Goal: Task Accomplishment & Management: Manage account settings

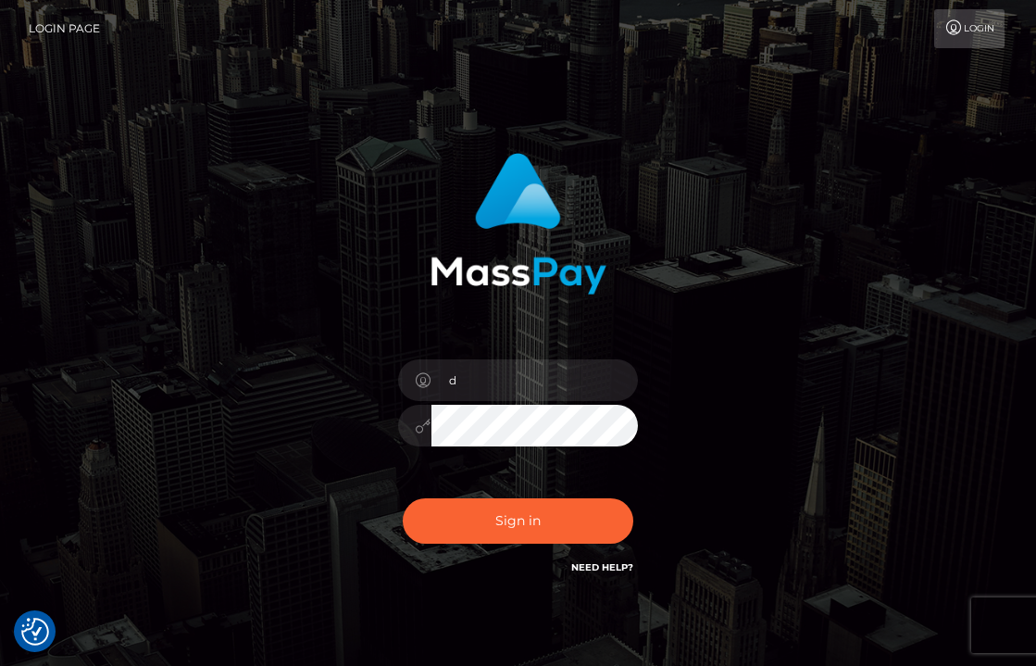
type input "[EMAIL_ADDRESS][DOMAIN_NAME]"
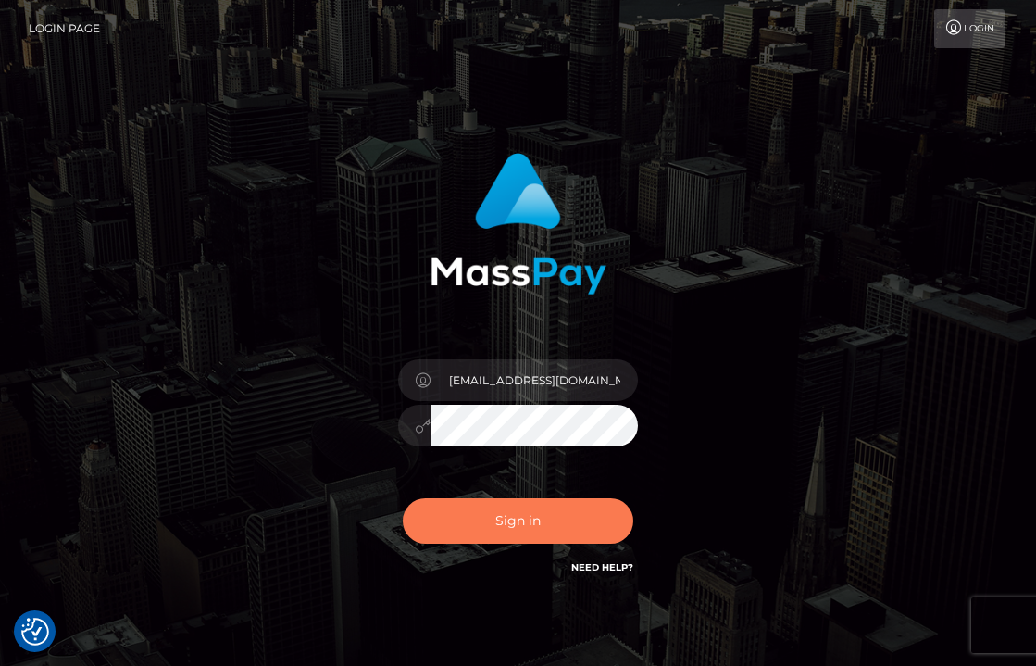
click at [536, 511] on button "Sign in" at bounding box center [518, 520] width 231 height 45
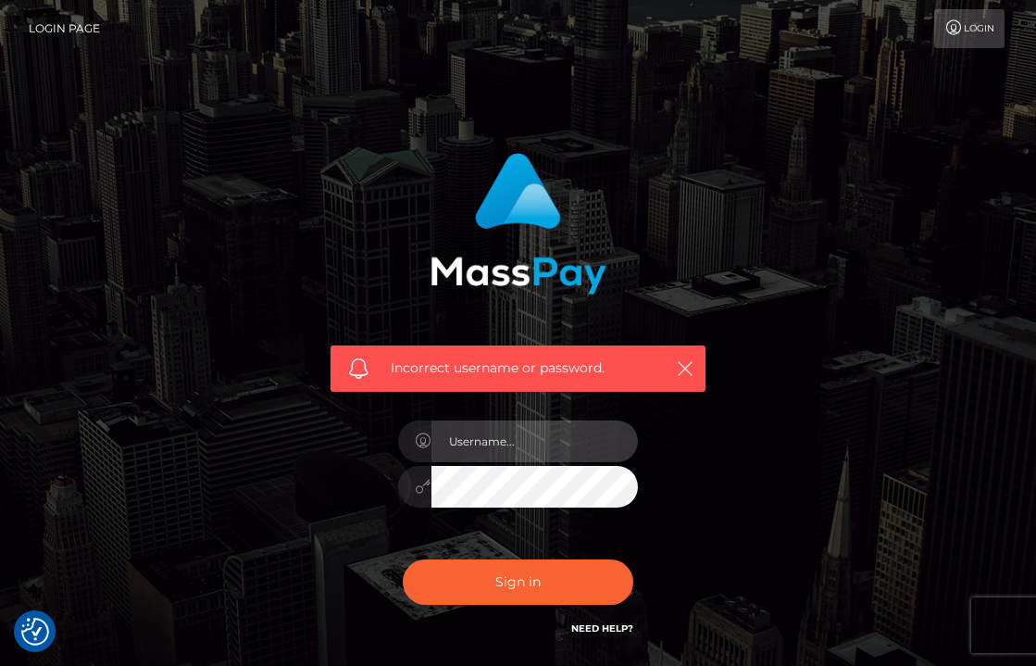
click at [509, 438] on input "text" at bounding box center [534, 441] width 207 height 42
click at [611, 430] on input "[EMAIL_ADDRESS][DOMAIN_NAME]" at bounding box center [534, 441] width 207 height 42
type input "[EMAIL_ADDRESS][DOMAIN_NAME]"
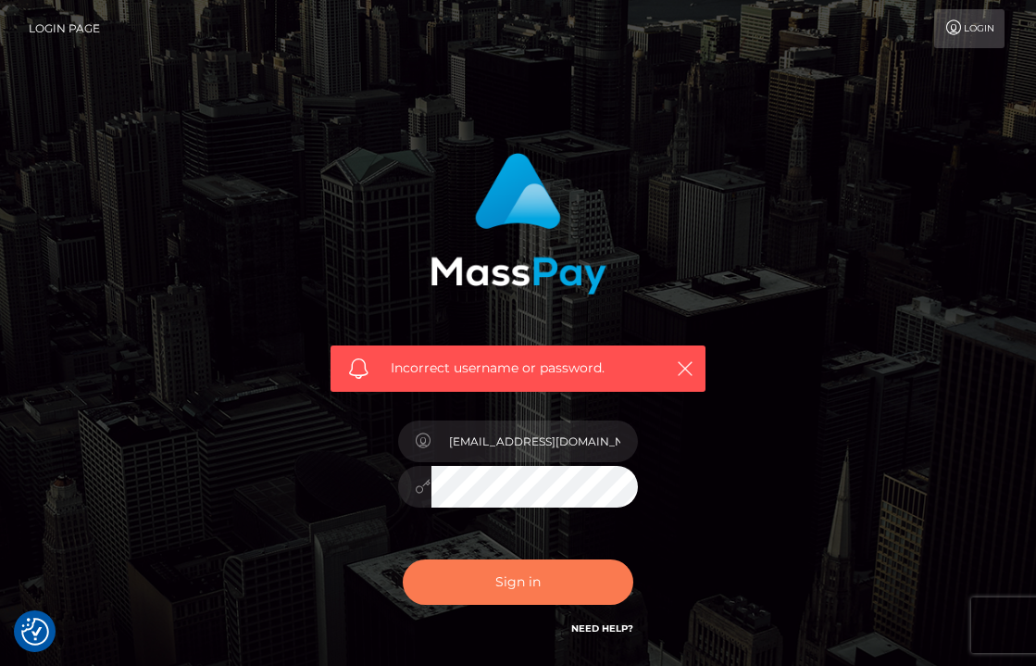
click at [488, 578] on button "Sign in" at bounding box center [518, 581] width 231 height 45
